Goal: Obtain resource: Download file/media

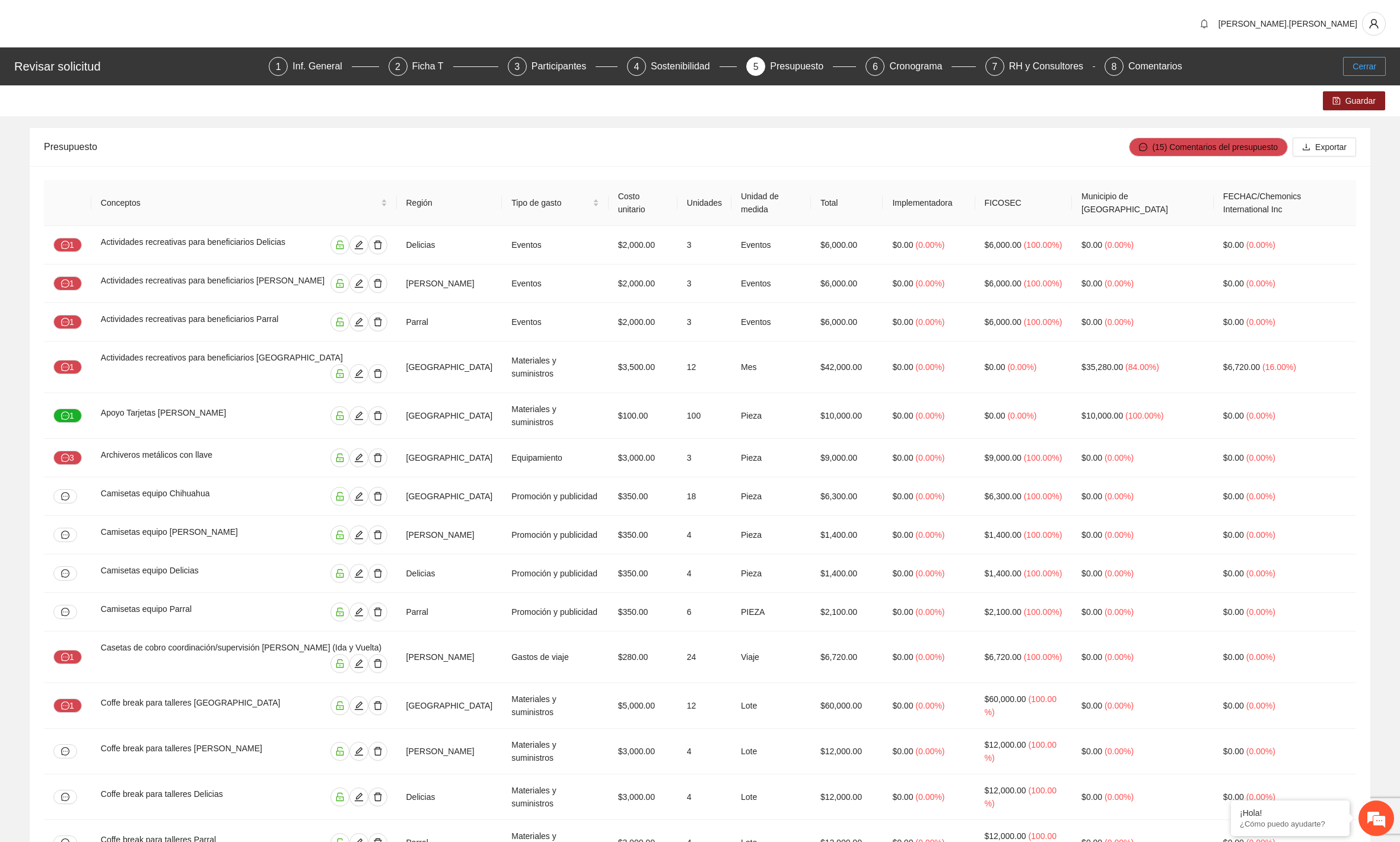
click at [1355, 61] on span "Cerrar" at bounding box center [1365, 66] width 24 height 13
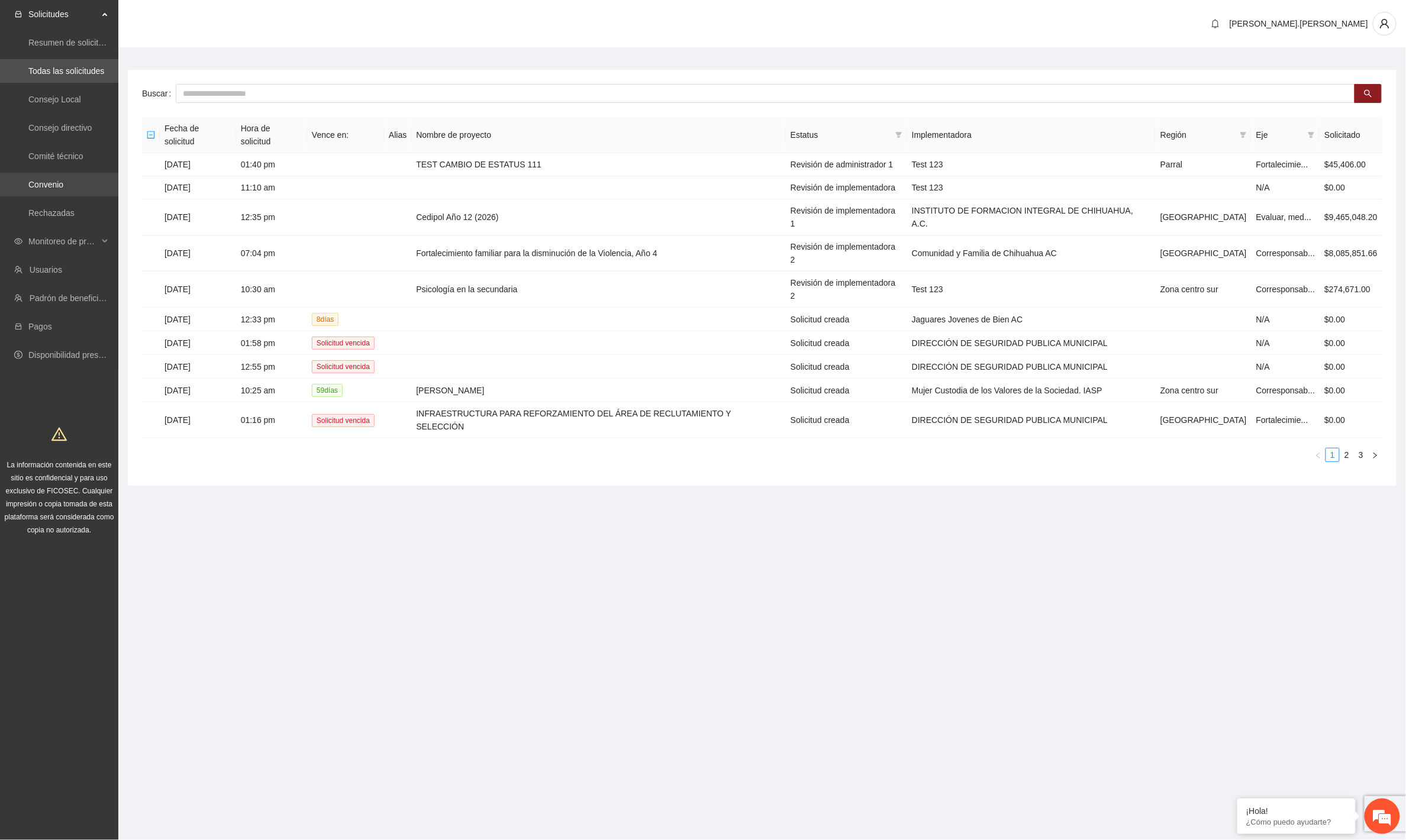
click at [61, 189] on link "Convenio" at bounding box center [46, 185] width 35 height 10
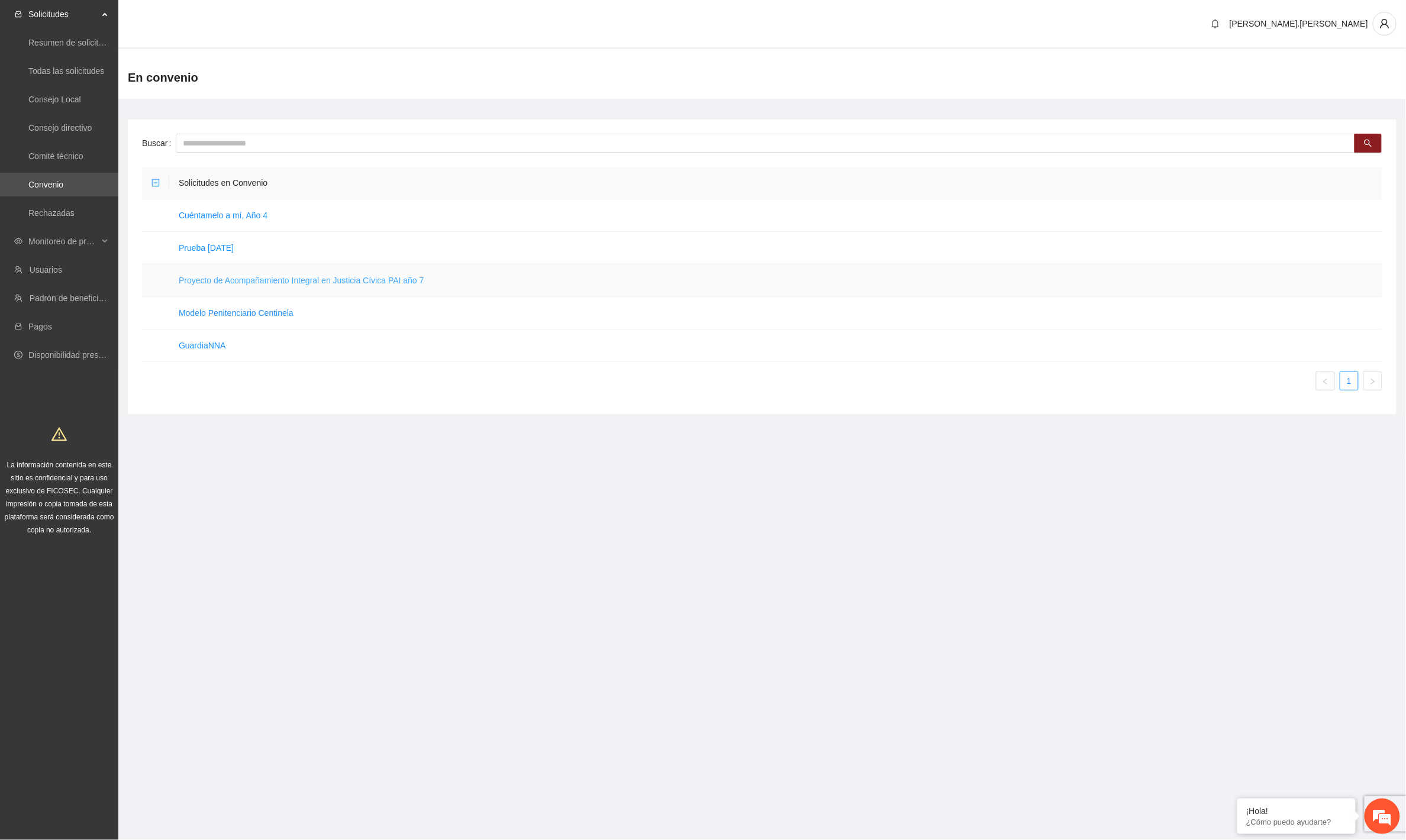
click at [251, 276] on link "Proyecto de Acompañamiento Integral en Justicia Cívica PAI año 7" at bounding box center [301, 280] width 245 height 10
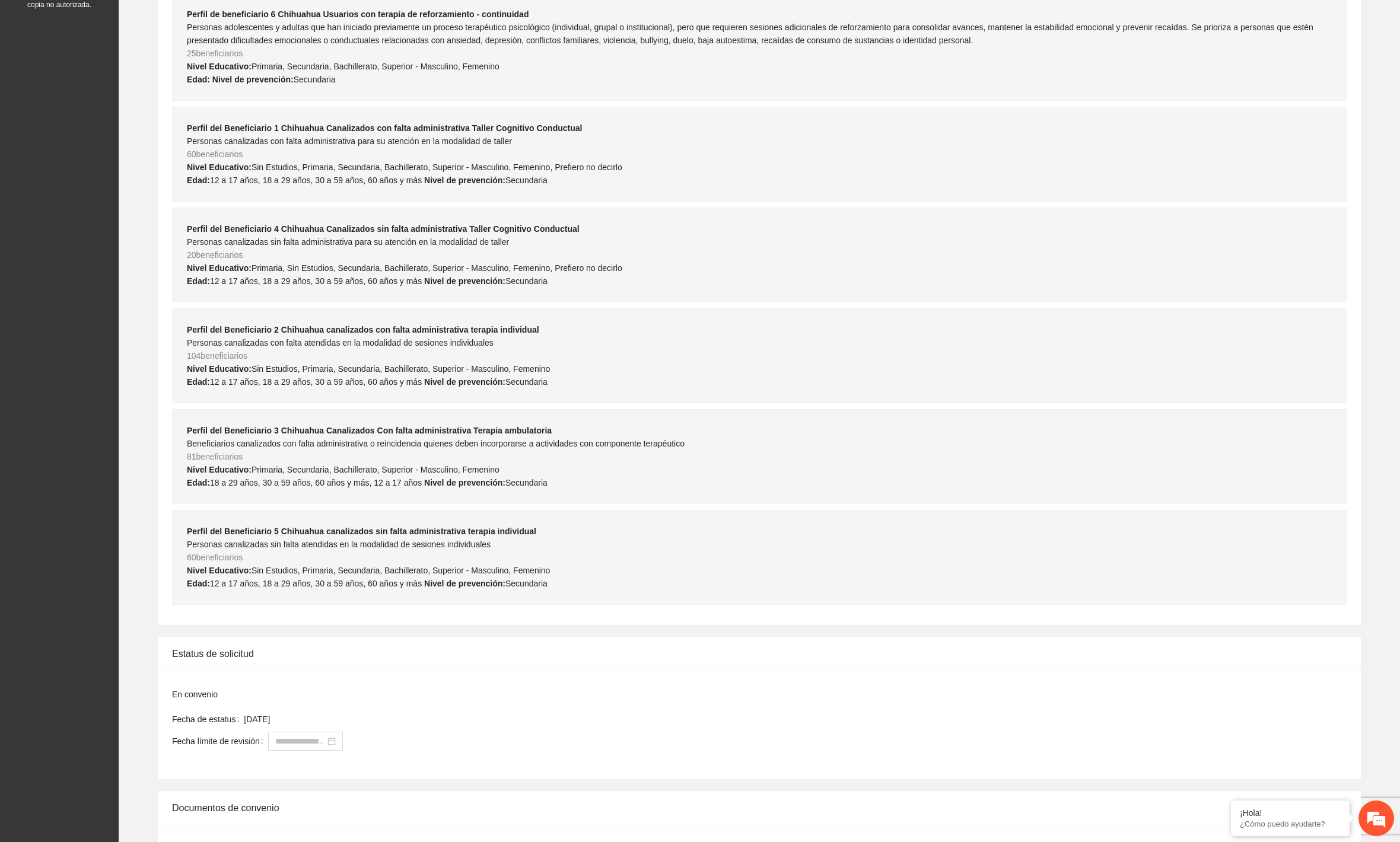
scroll to position [988, 0]
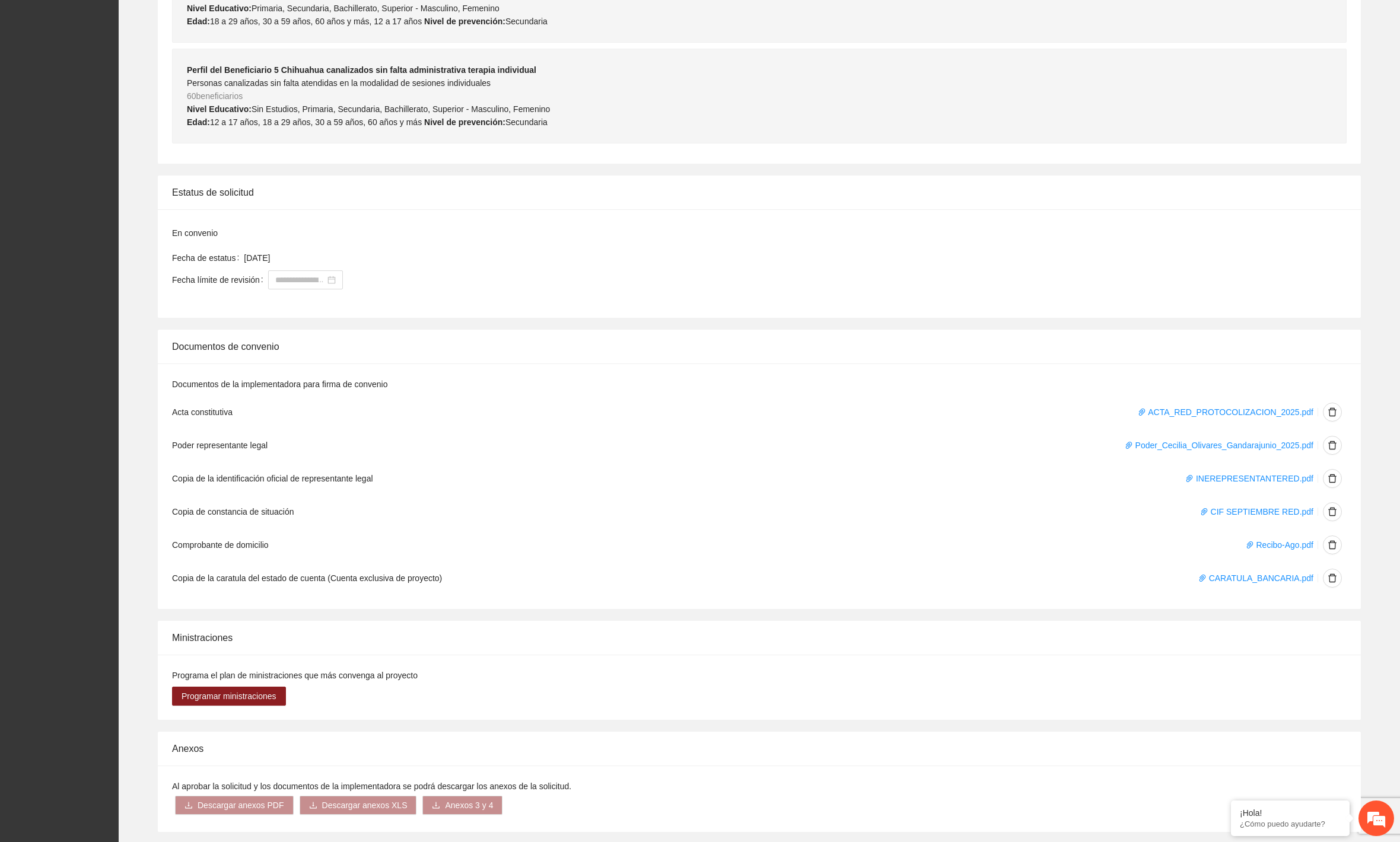
click at [370, 815] on div "Al aprobar la solicitud y los documentos de la implementadora se podrá descarga…" at bounding box center [759, 799] width 1175 height 38
click at [370, 807] on span "Descargar anexos XLS" at bounding box center [365, 806] width 85 height 13
click at [333, 751] on link "Presupuesto" at bounding box center [331, 753] width 47 height 10
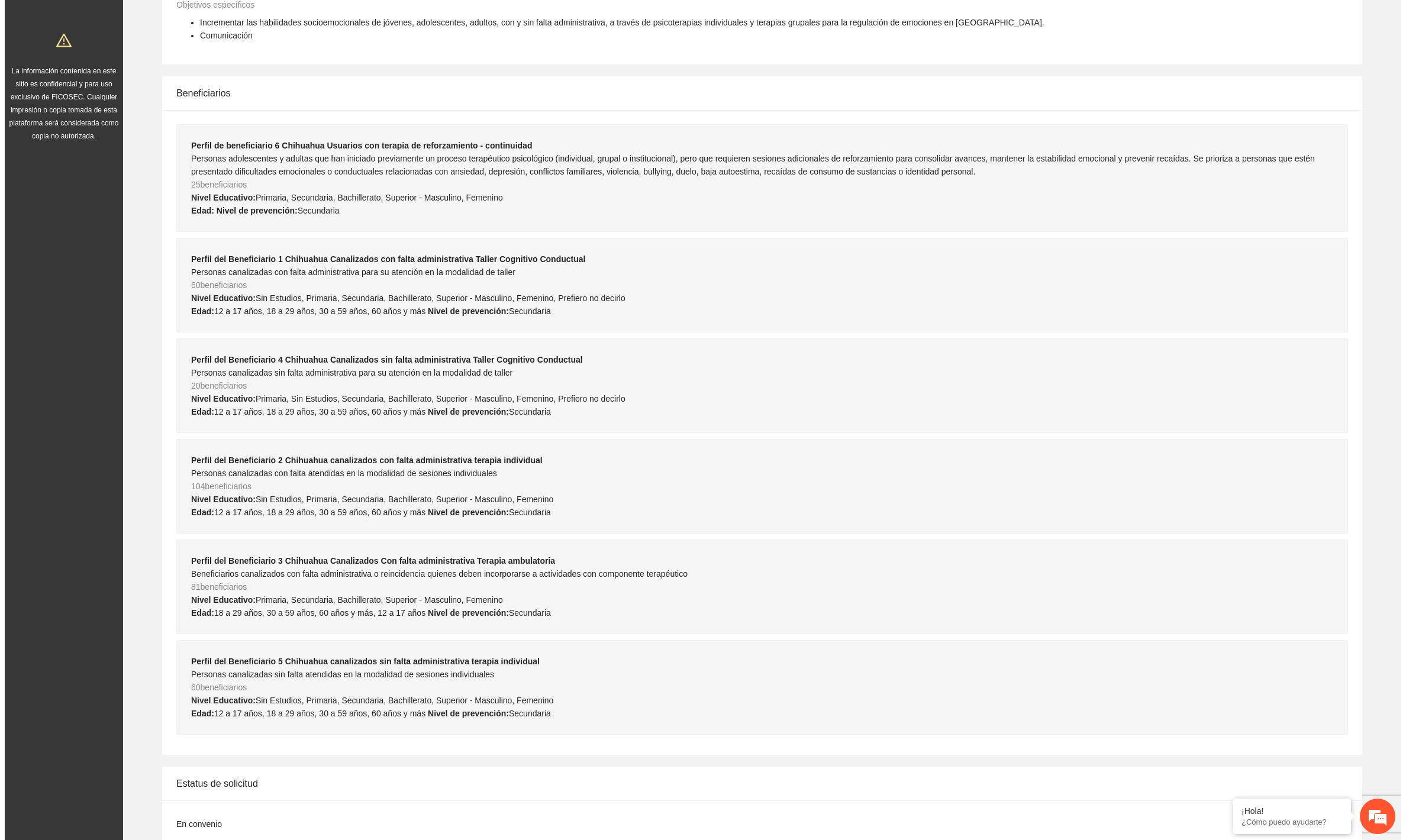
scroll to position [0, 0]
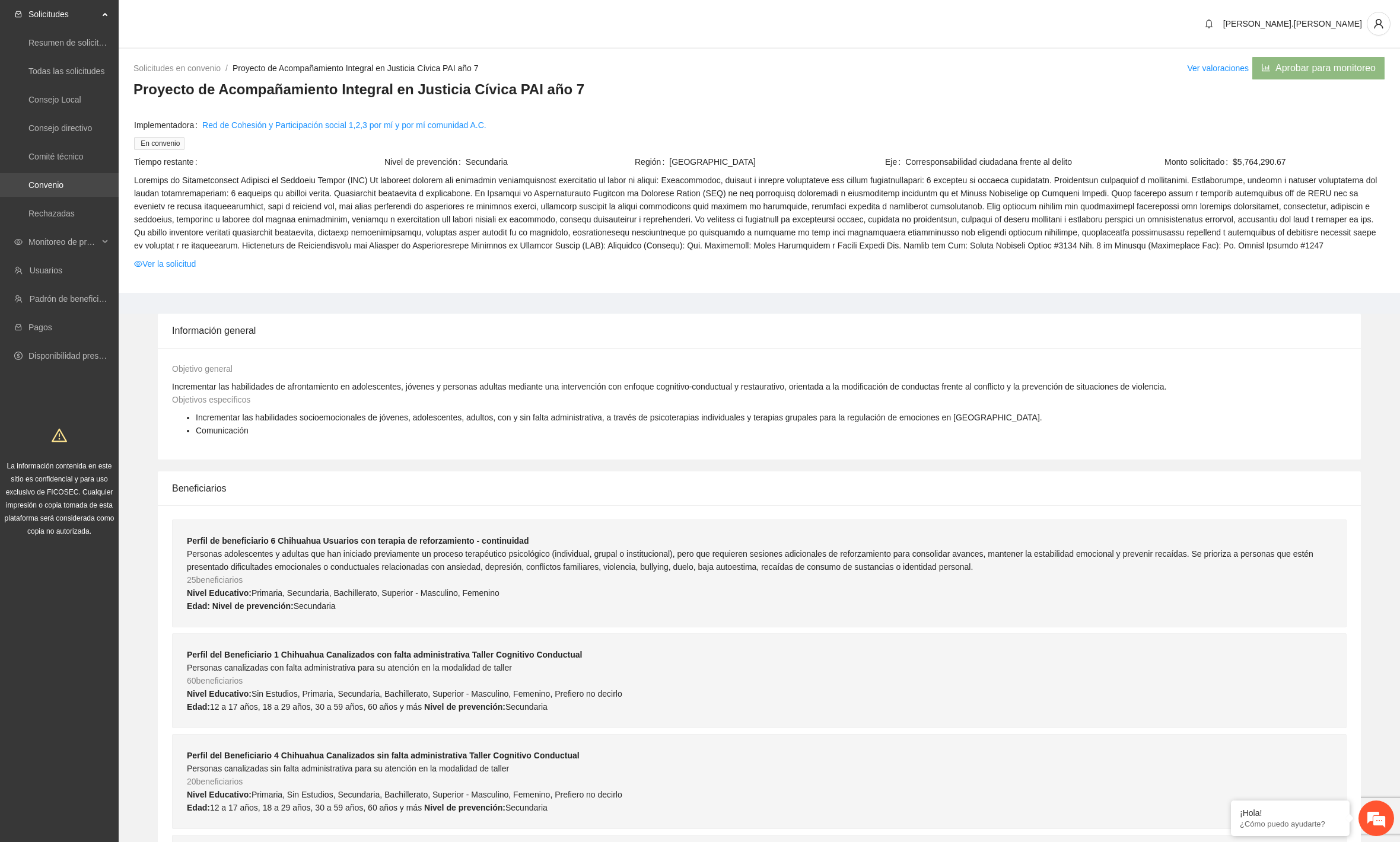
click at [38, 180] on link "Convenio" at bounding box center [46, 185] width 35 height 10
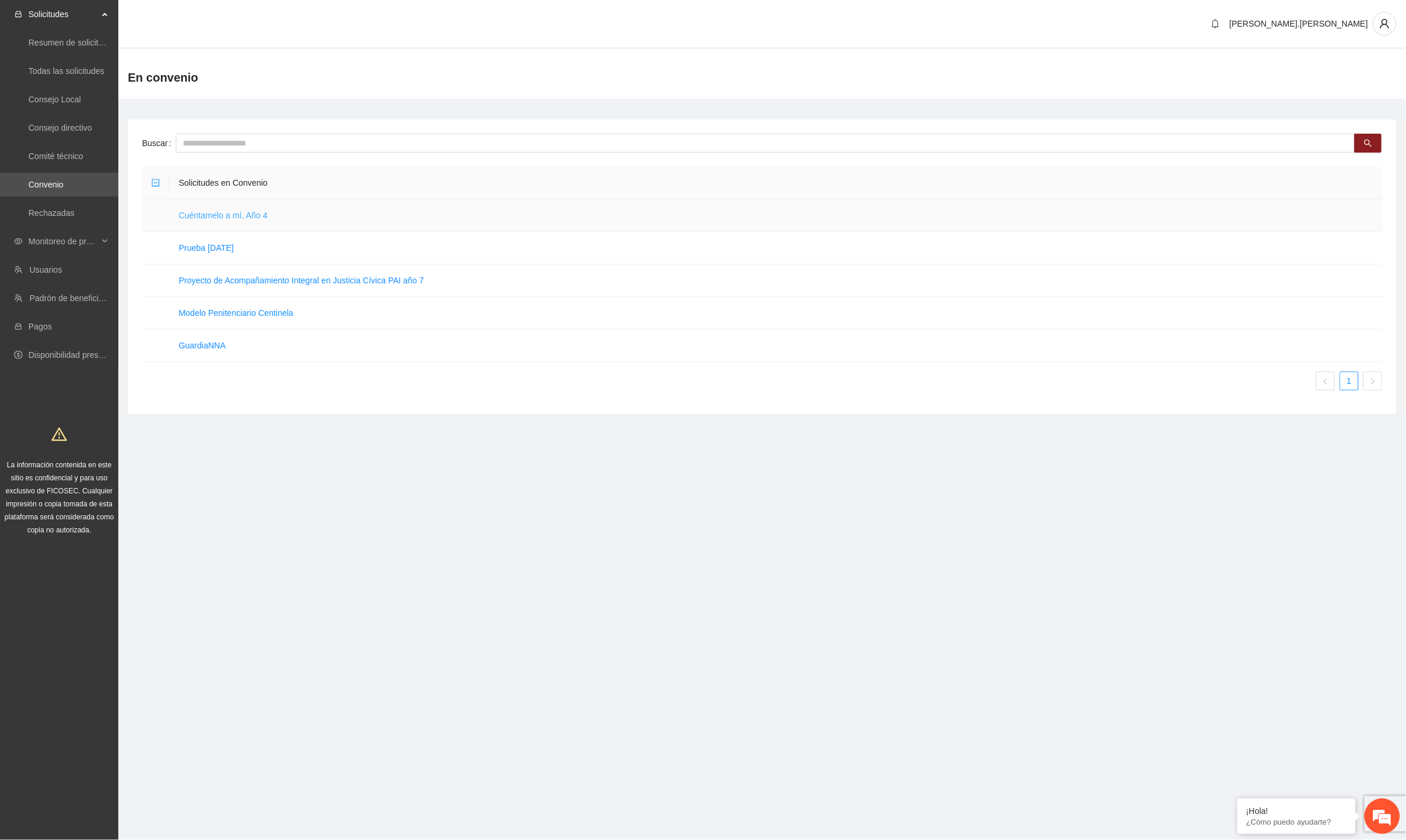
click at [252, 218] on link "Cuéntamelo a mí, Año 4" at bounding box center [223, 216] width 89 height 10
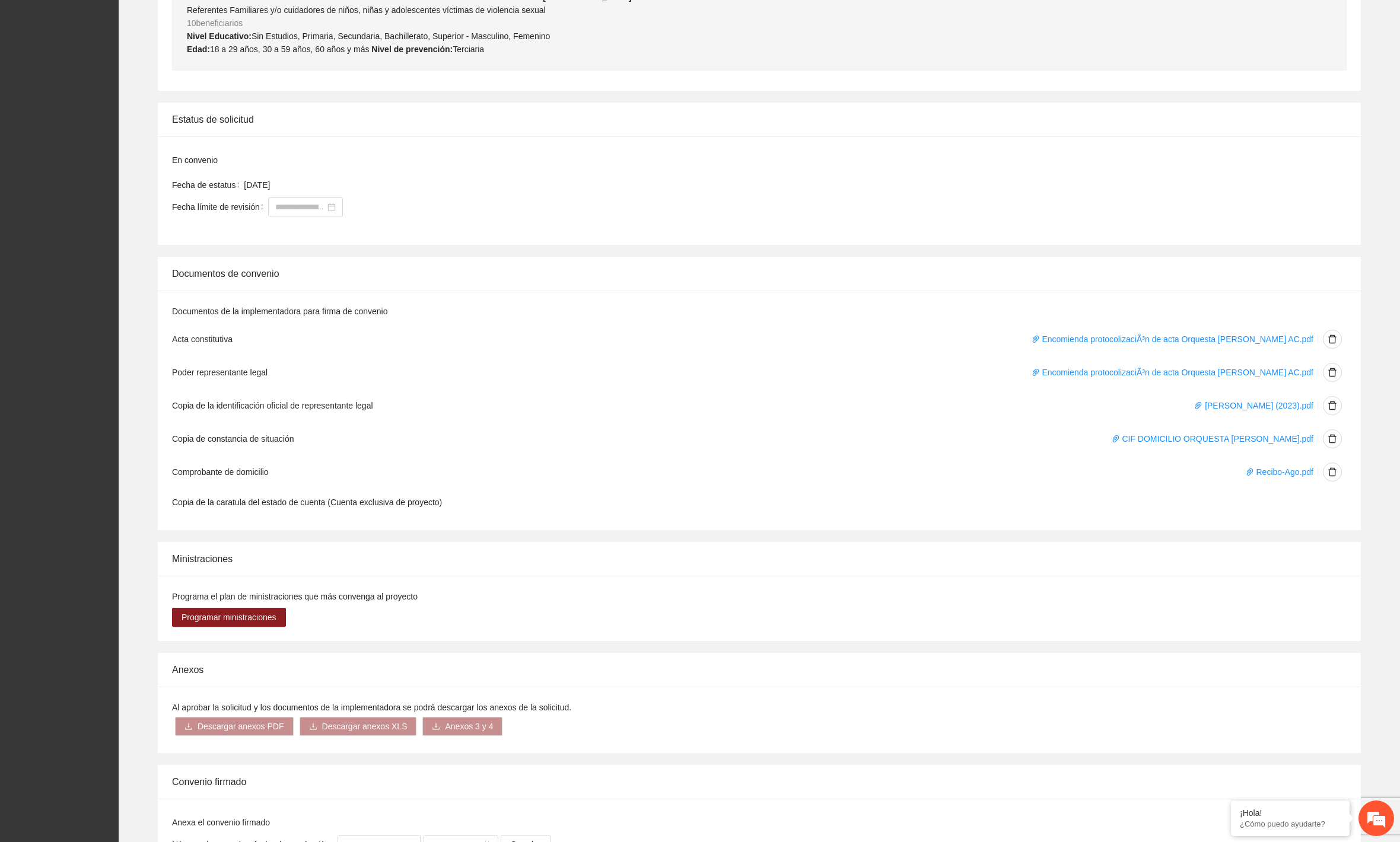
scroll to position [3720, 0]
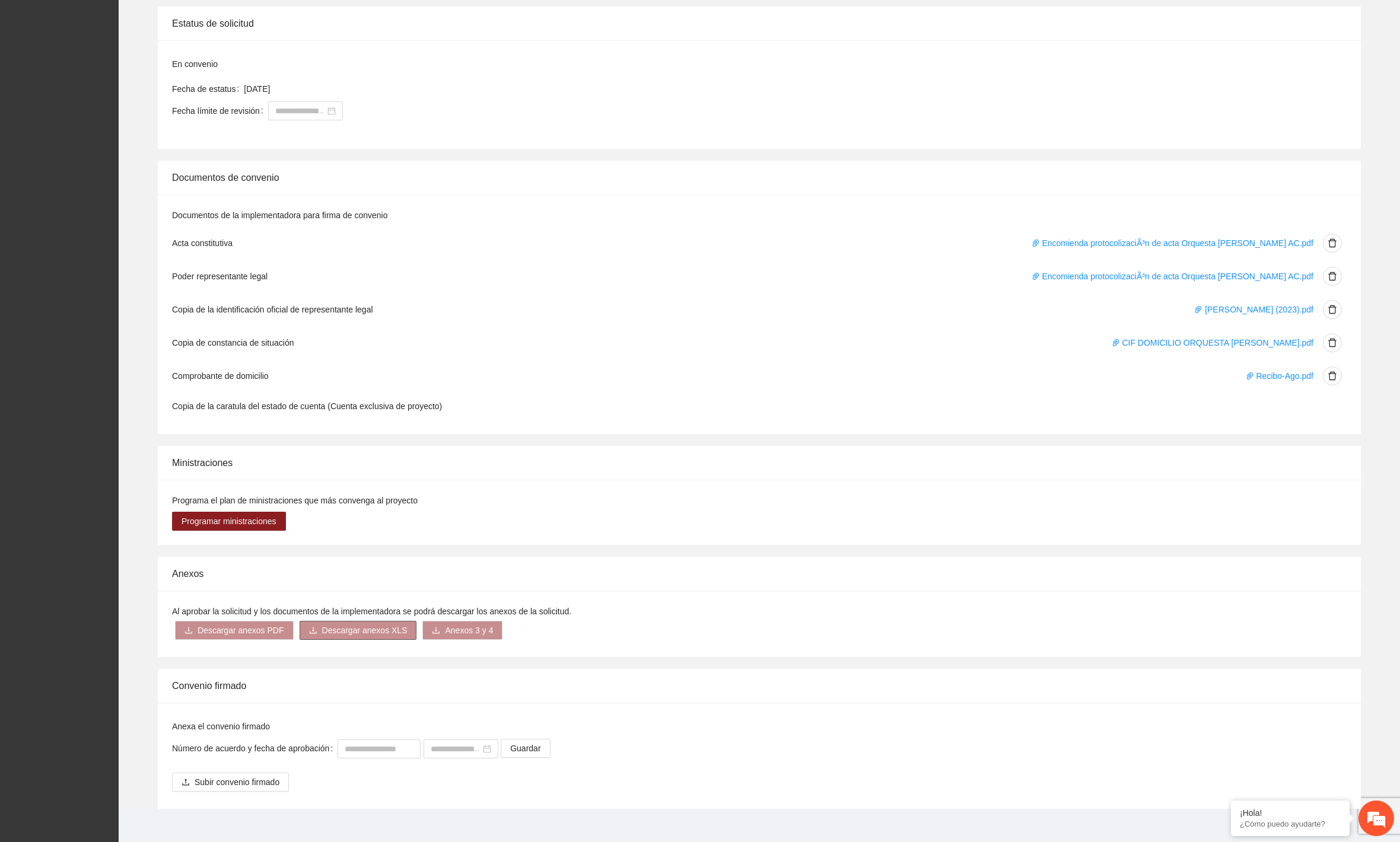
click at [328, 624] on span "Descargar anexos XLS" at bounding box center [365, 630] width 85 height 13
click at [344, 563] on link "Presupuesto" at bounding box center [331, 567] width 47 height 10
